Goal: Information Seeking & Learning: Learn about a topic

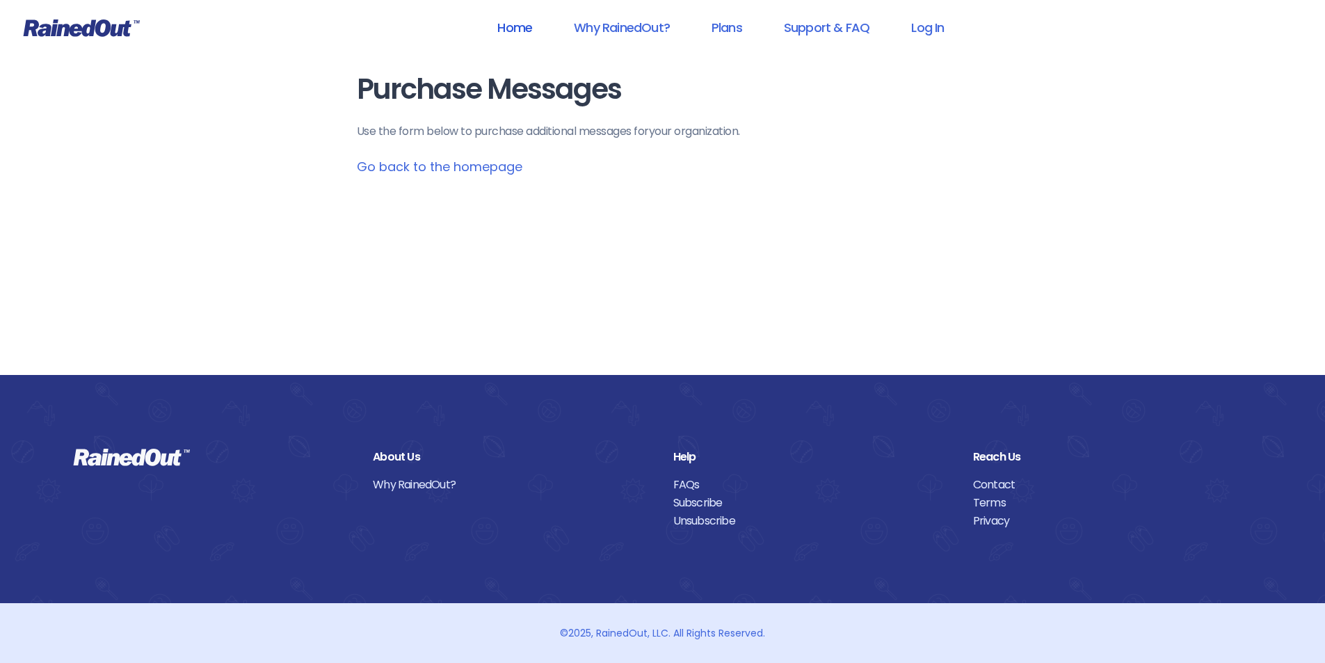
click at [501, 26] on link "Home" at bounding box center [514, 27] width 71 height 31
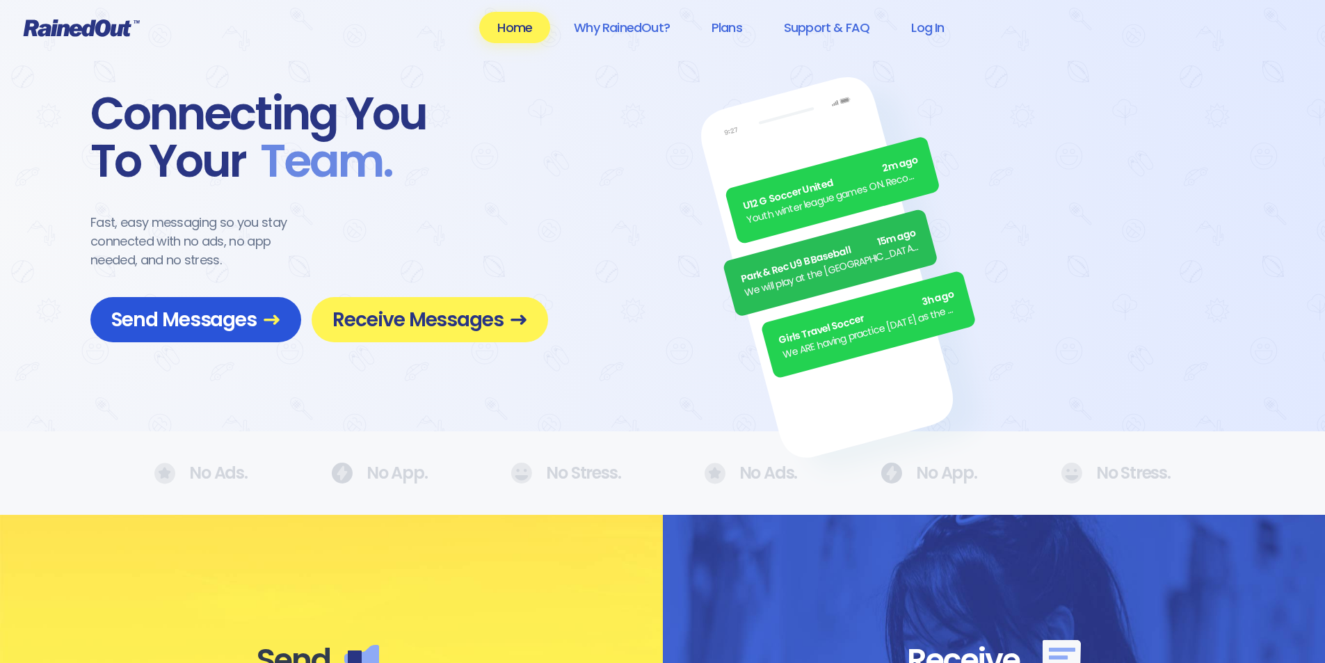
click at [184, 315] on span "Send Messages" at bounding box center [195, 319] width 169 height 24
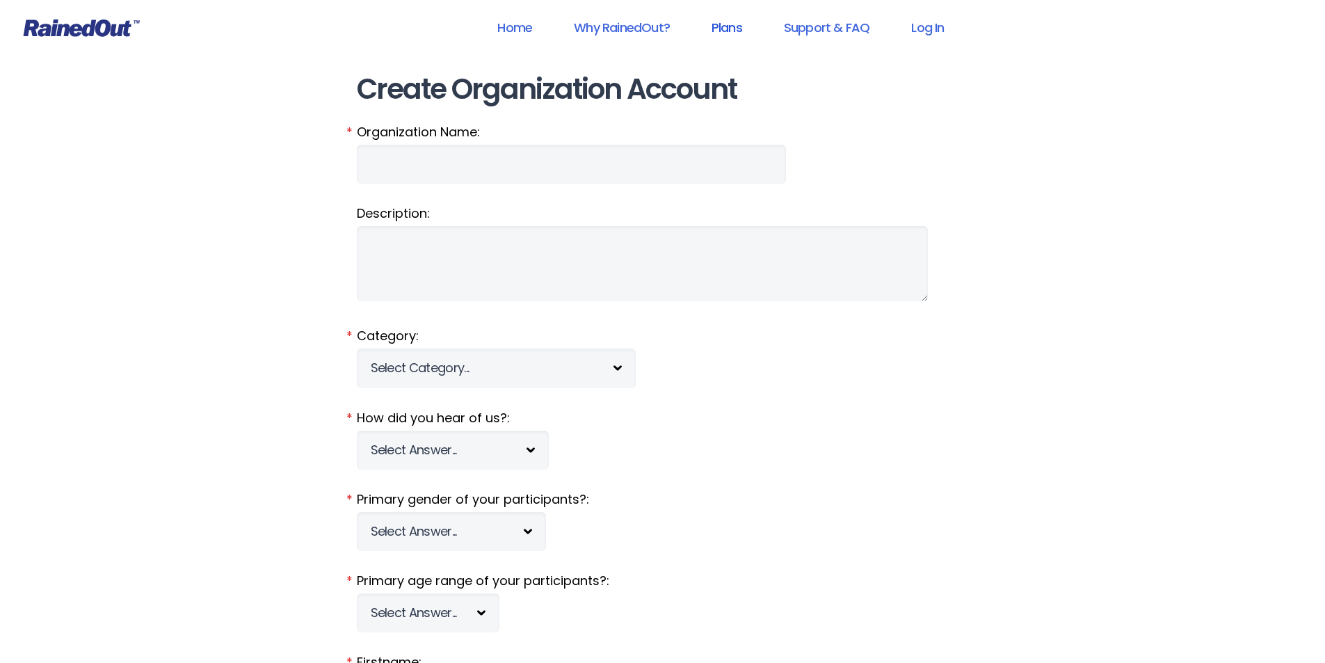
click at [737, 30] on link "Plans" at bounding box center [726, 27] width 67 height 31
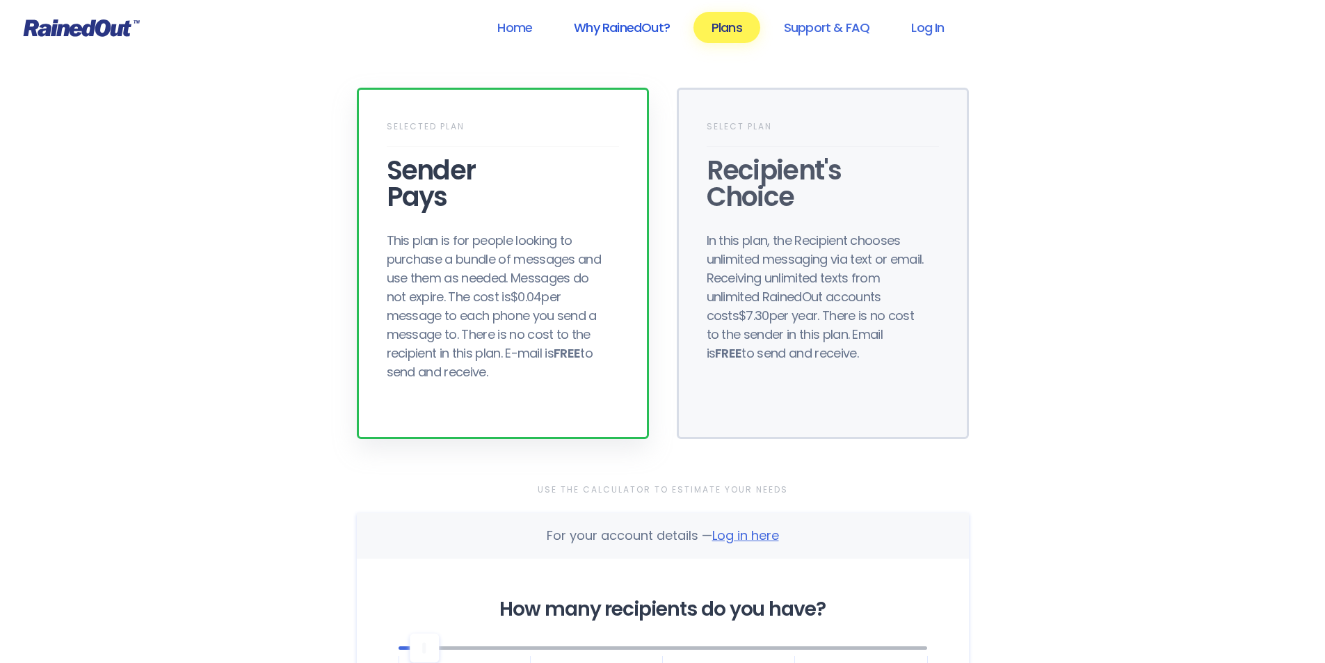
click at [638, 25] on link "Why RainedOut?" at bounding box center [622, 27] width 132 height 31
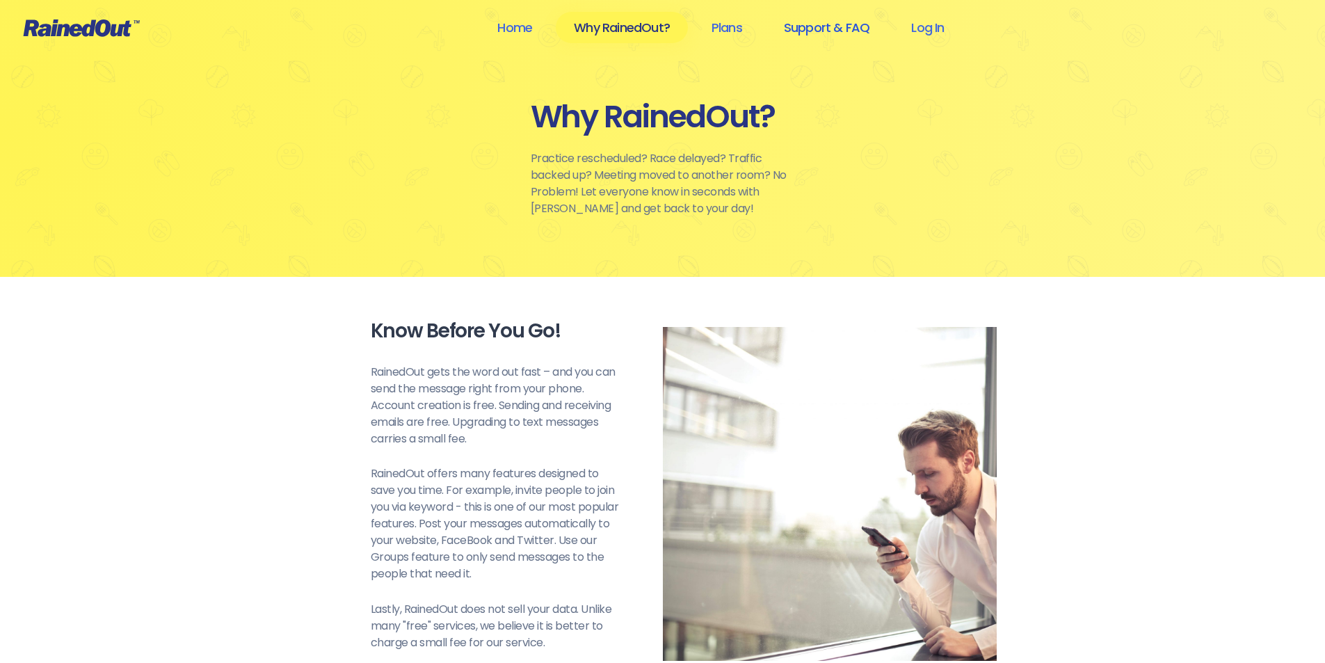
click at [841, 27] on link "Support & FAQ" at bounding box center [827, 27] width 122 height 31
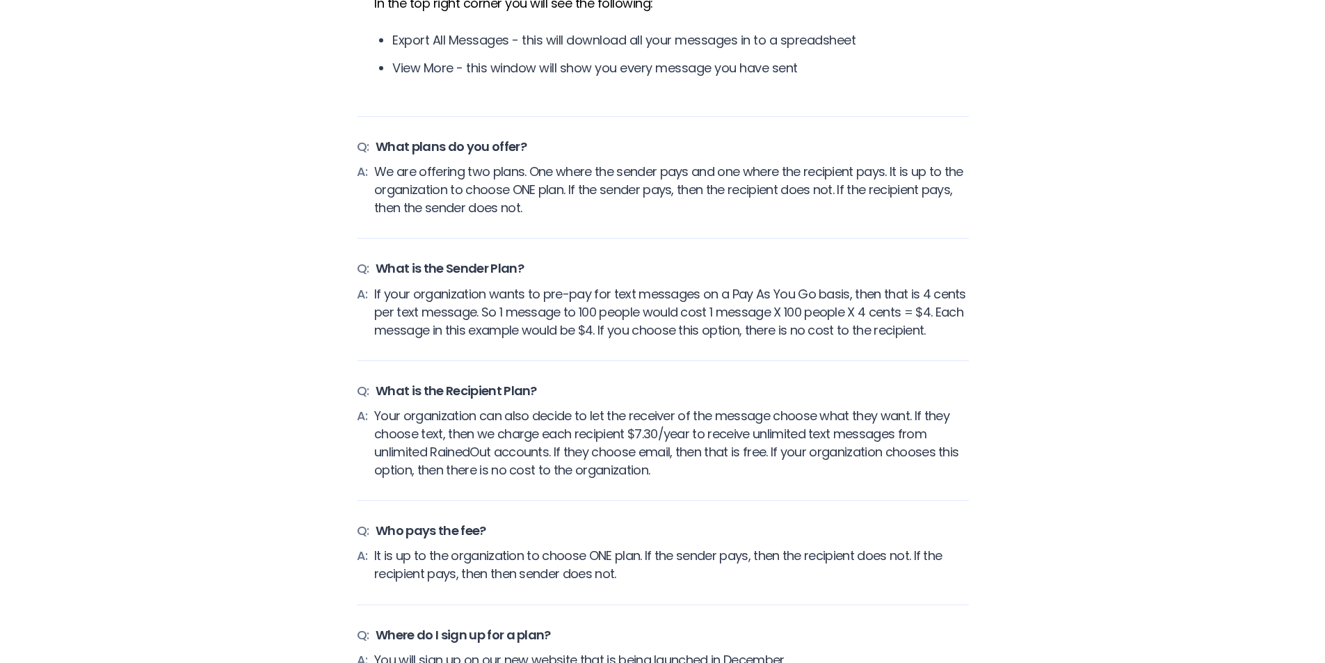
scroll to position [2643, 0]
